Goal: Information Seeking & Learning: Learn about a topic

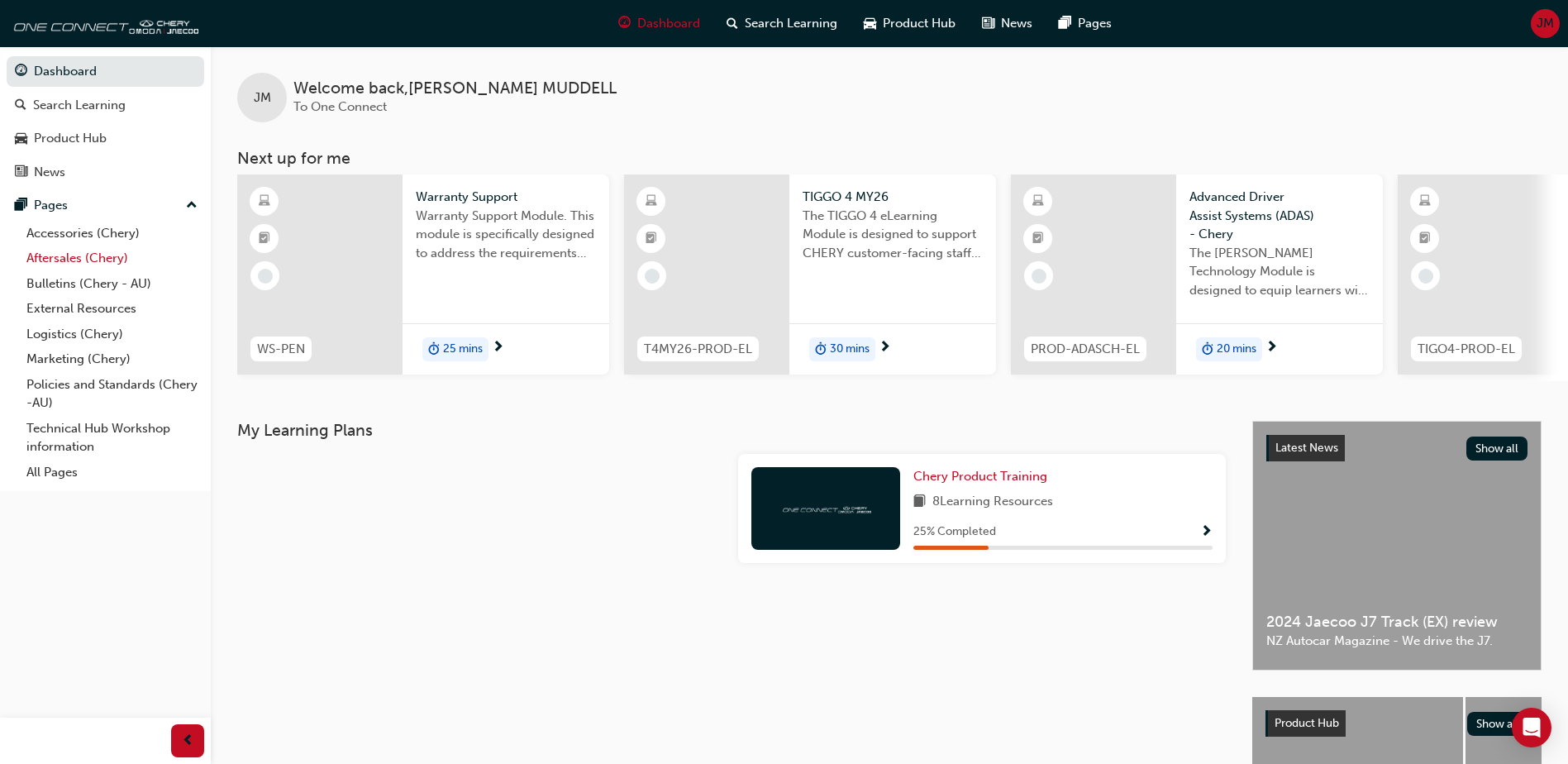
click at [85, 258] on link "Aftersales (Chery)" at bounding box center [112, 257] width 185 height 25
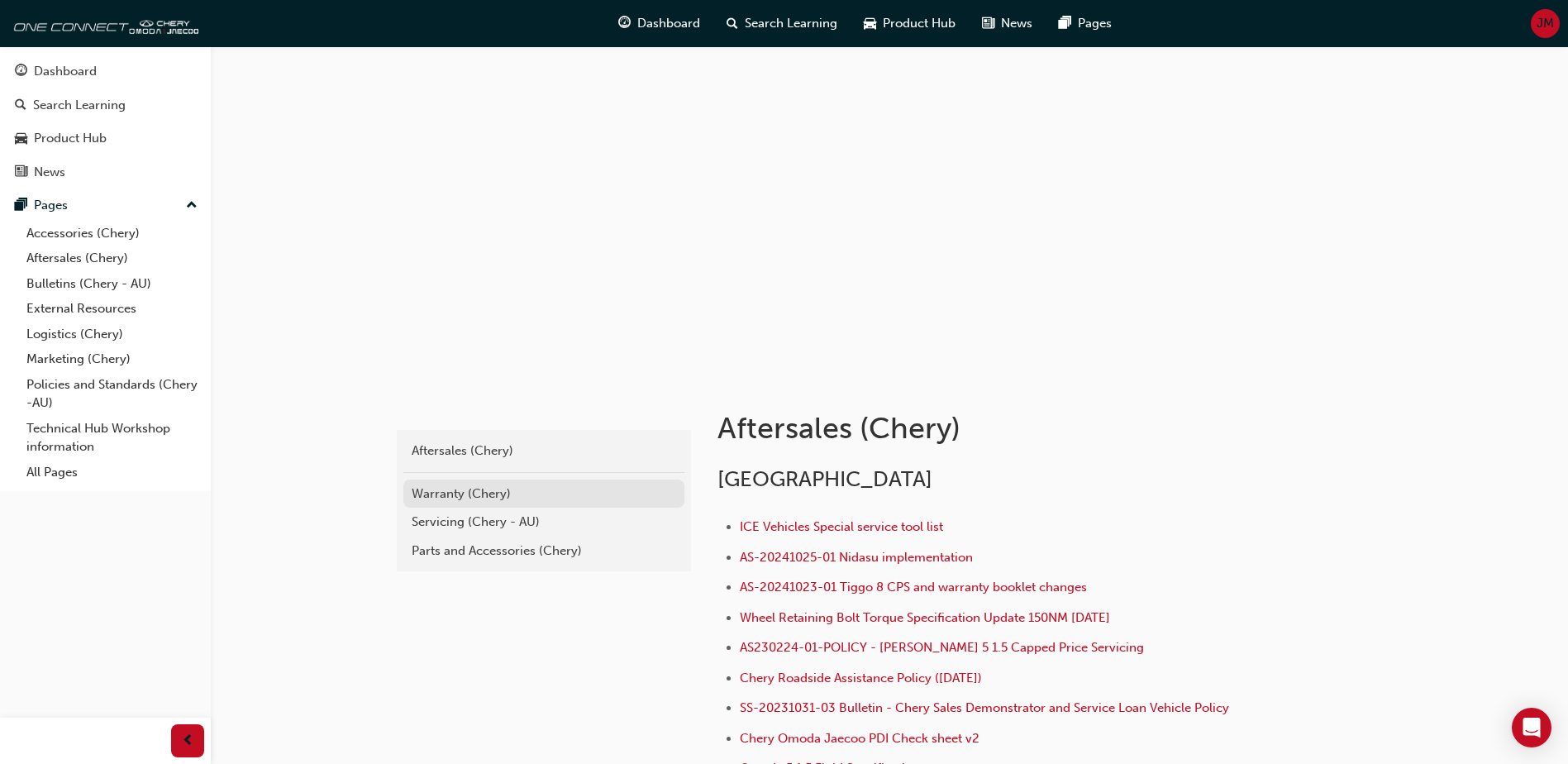
click at [488, 497] on div "Warranty (Chery)" at bounding box center [544, 493] width 265 height 19
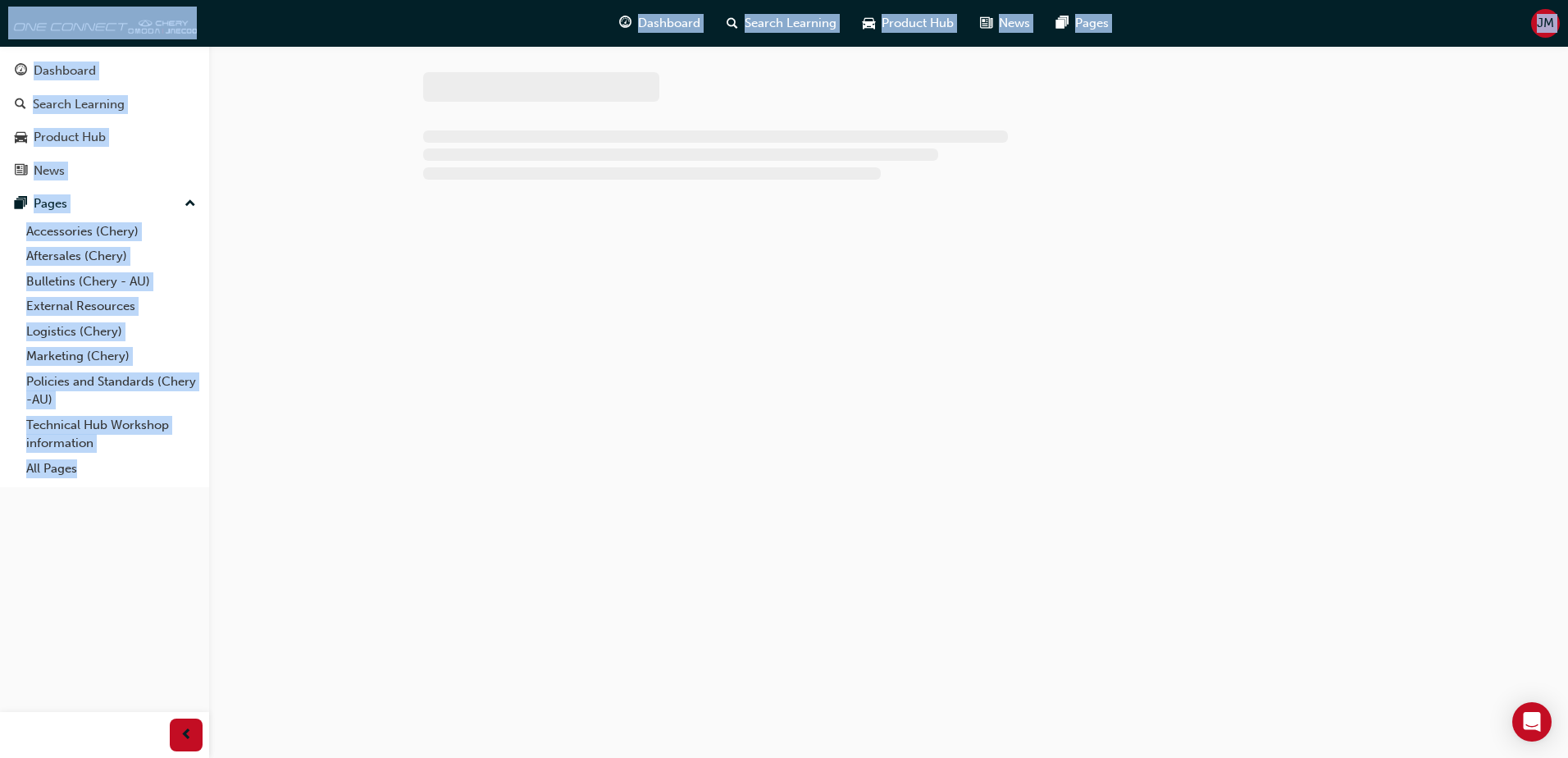
click at [484, 493] on div at bounding box center [784, 379] width 1568 height 758
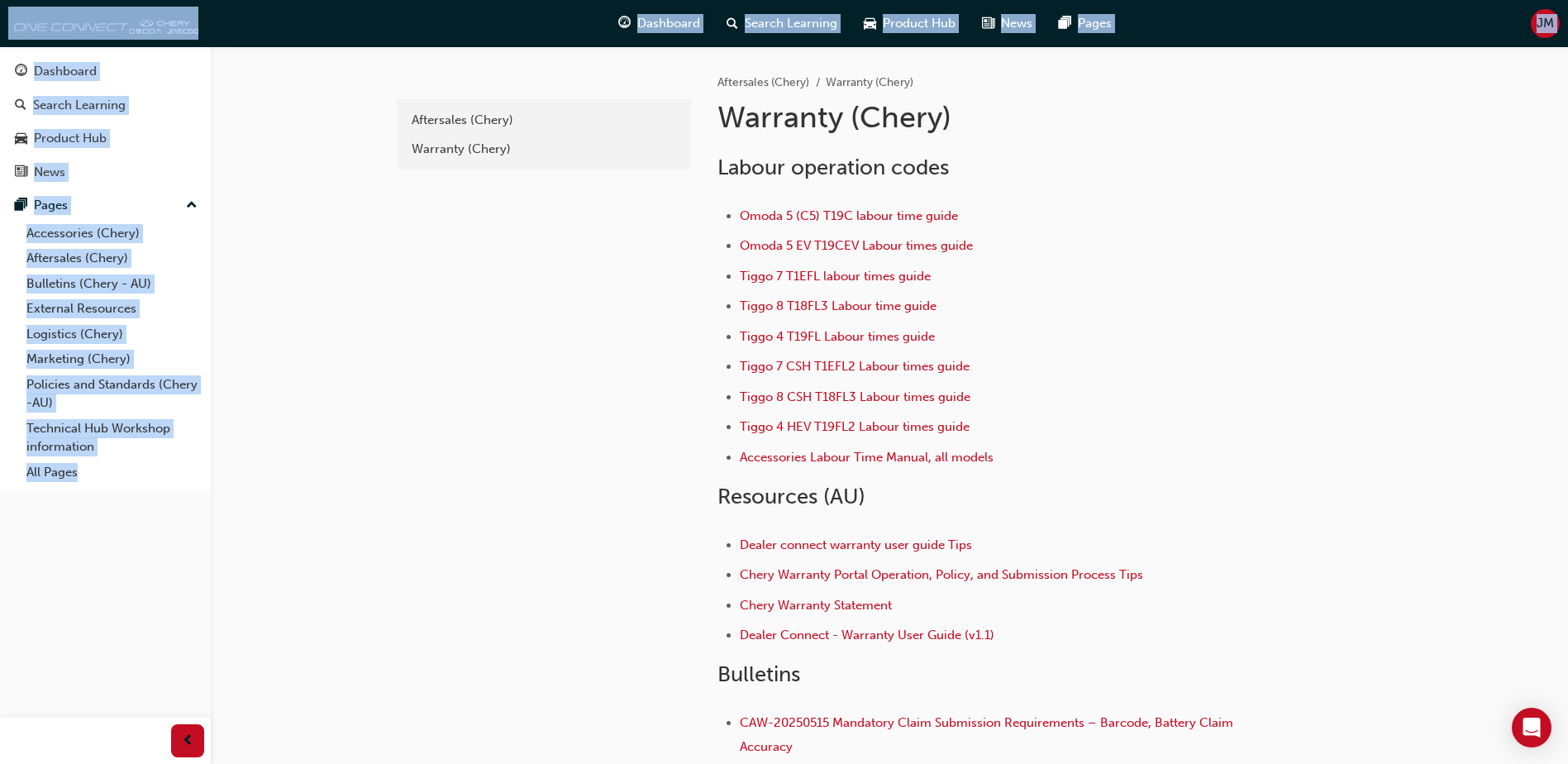
click at [449, 325] on div "adc209a2-71ec-4c54-84ea-3c8fd4aa636f Aftersales (Chery) Warranty (Chery)" at bounding box center [542, 477] width 298 height 861
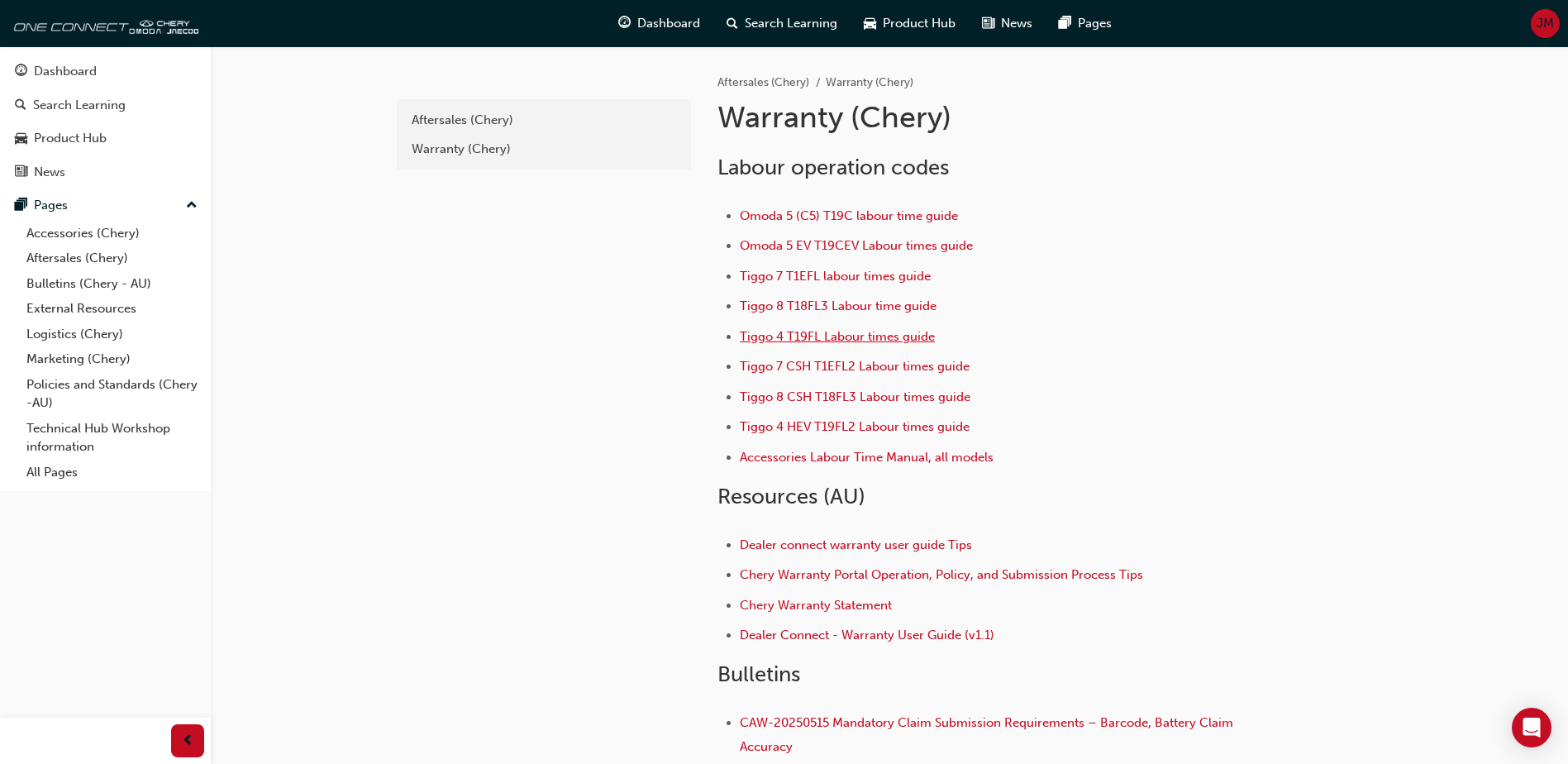
click at [838, 335] on span "Tiggo 4 T19FL Labour times guide" at bounding box center [837, 337] width 195 height 15
click at [787, 338] on span "Tiggo 4 T19FL Labour times guide" at bounding box center [837, 337] width 195 height 15
click at [834, 337] on span "Tiggo 4 T19FL Labour times guide" at bounding box center [837, 337] width 195 height 15
click at [792, 337] on span "Tiggo 4 T19FL Labour times guide" at bounding box center [837, 337] width 195 height 15
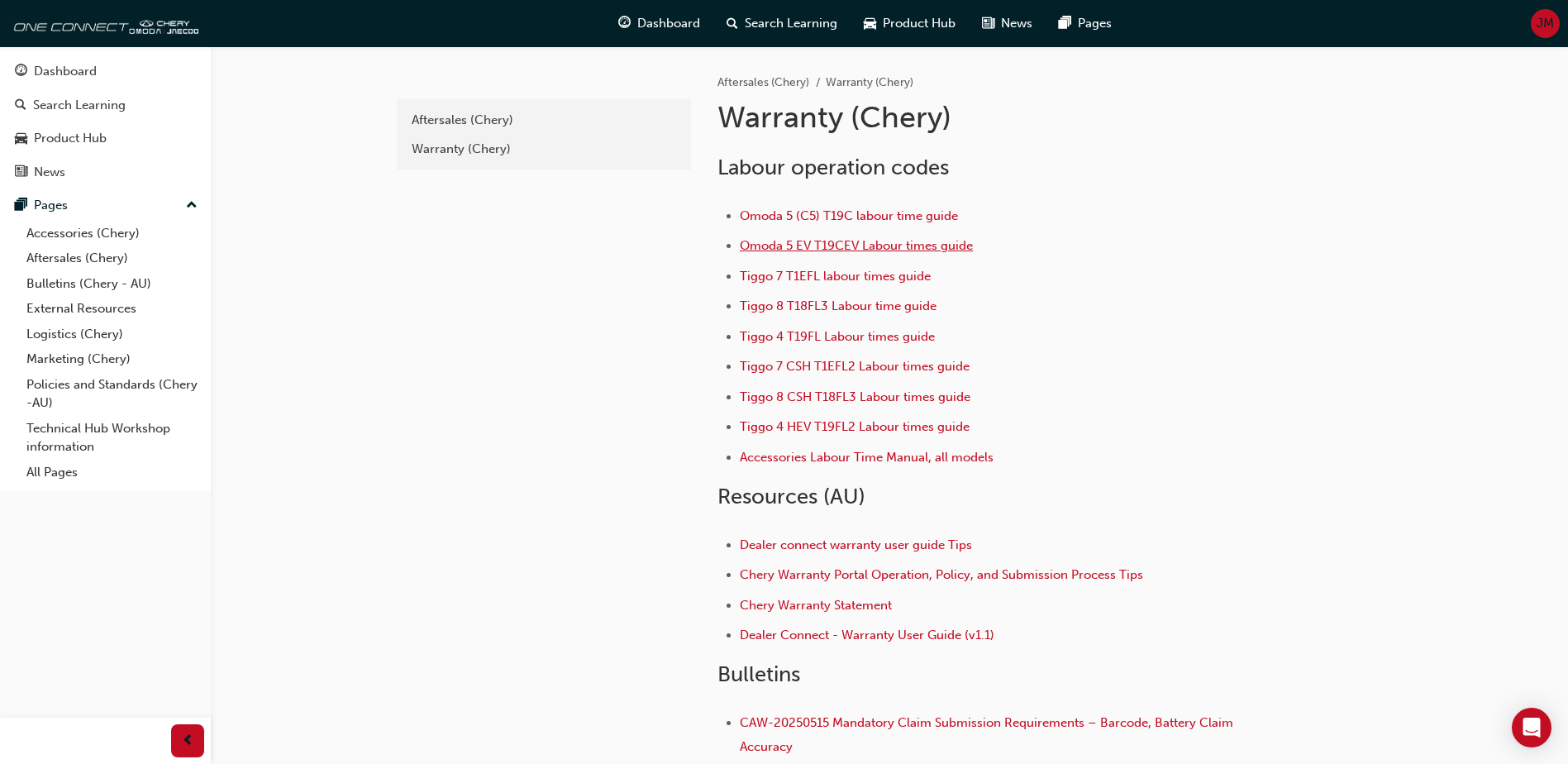
click at [773, 243] on span "Omoda 5 EV T19CEV Labour times guide" at bounding box center [856, 245] width 233 height 15
click at [783, 336] on span "Tiggo 4 T19FL Labour times guide" at bounding box center [837, 337] width 195 height 15
click at [473, 156] on div "Warranty (Chery)" at bounding box center [544, 149] width 265 height 19
click at [790, 331] on span "Tiggo 4 T19FL Labour times guide" at bounding box center [837, 337] width 195 height 15
